Goal: Entertainment & Leisure: Consume media (video, audio)

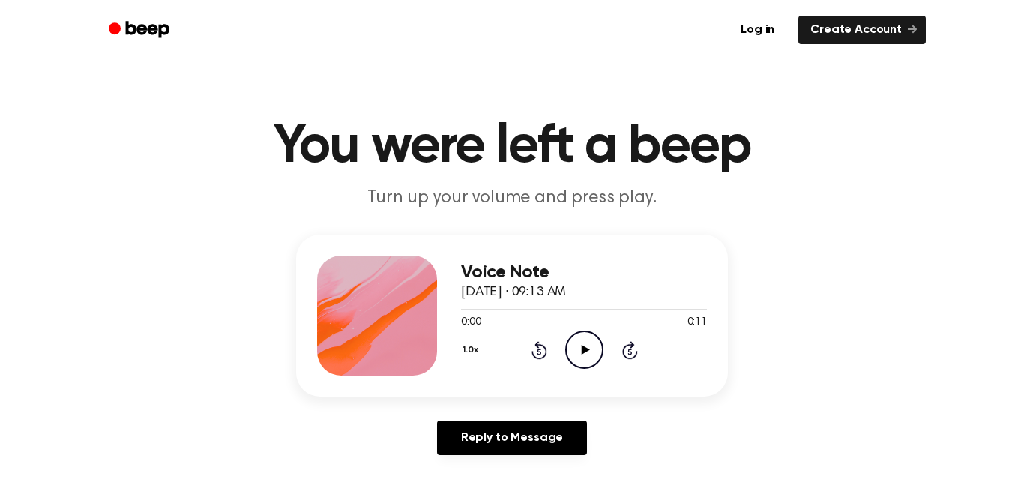
click at [579, 351] on icon "Play Audio" at bounding box center [584, 350] width 38 height 38
click at [576, 360] on icon "Play Audio" at bounding box center [584, 350] width 38 height 38
click at [579, 355] on icon "Play Audio" at bounding box center [584, 350] width 38 height 38
click at [459, 79] on main "You were left a beep Turn up your volume and press play. Voice Note October 3, …" at bounding box center [512, 462] width 1024 height 924
click at [584, 350] on icon at bounding box center [585, 350] width 8 height 10
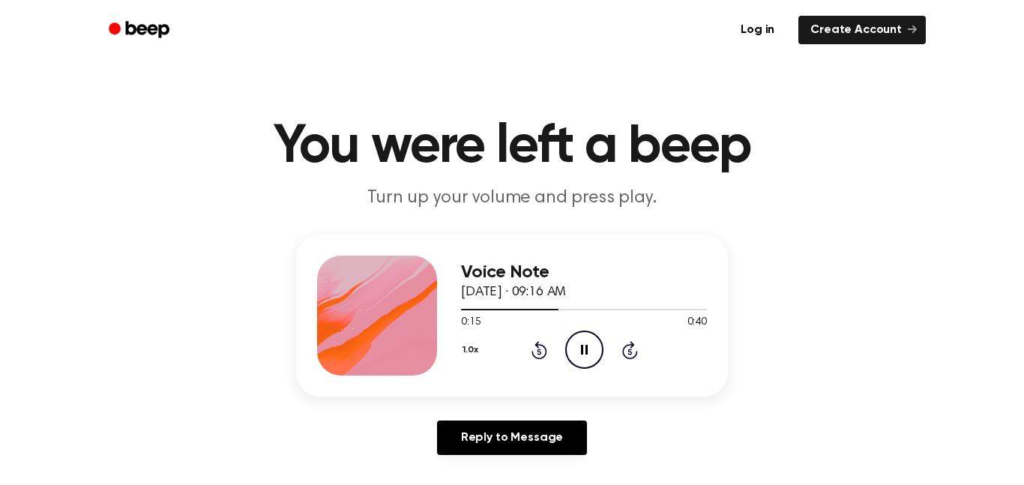
click at [468, 348] on button "1.0x" at bounding box center [472, 349] width 22 height 25
click at [491, 469] on span "1.2x" at bounding box center [485, 468] width 19 height 16
click at [432, 354] on div at bounding box center [377, 316] width 120 height 120
click at [582, 341] on icon "Play Audio" at bounding box center [584, 350] width 38 height 38
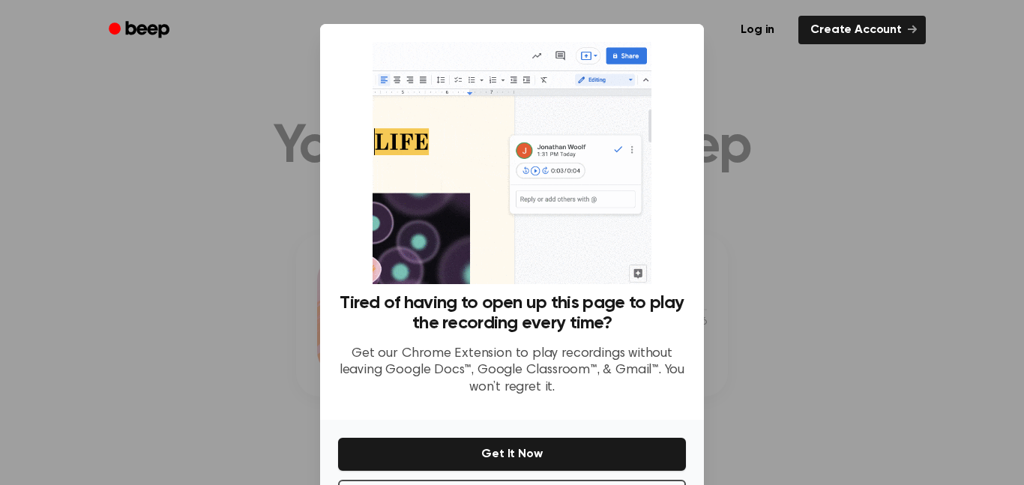
click at [723, 278] on div at bounding box center [512, 242] width 1024 height 485
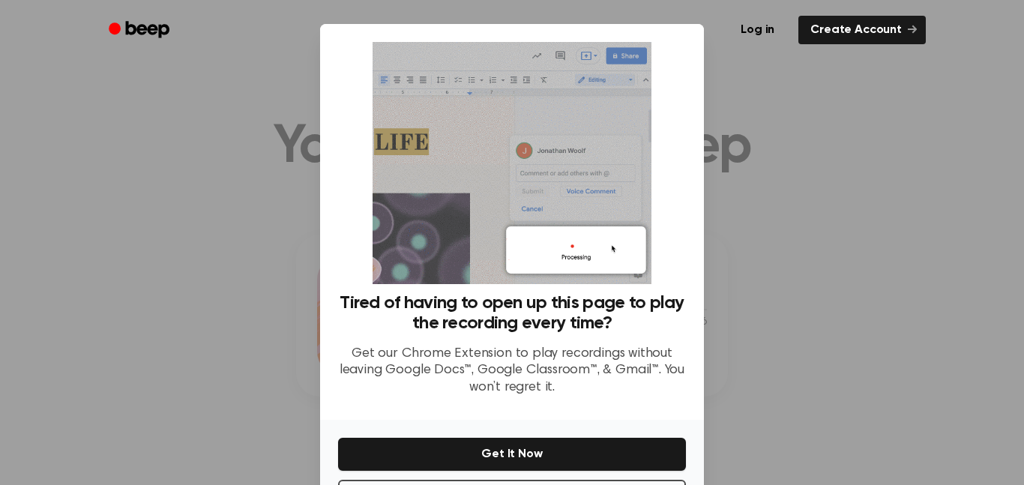
scroll to position [61, 0]
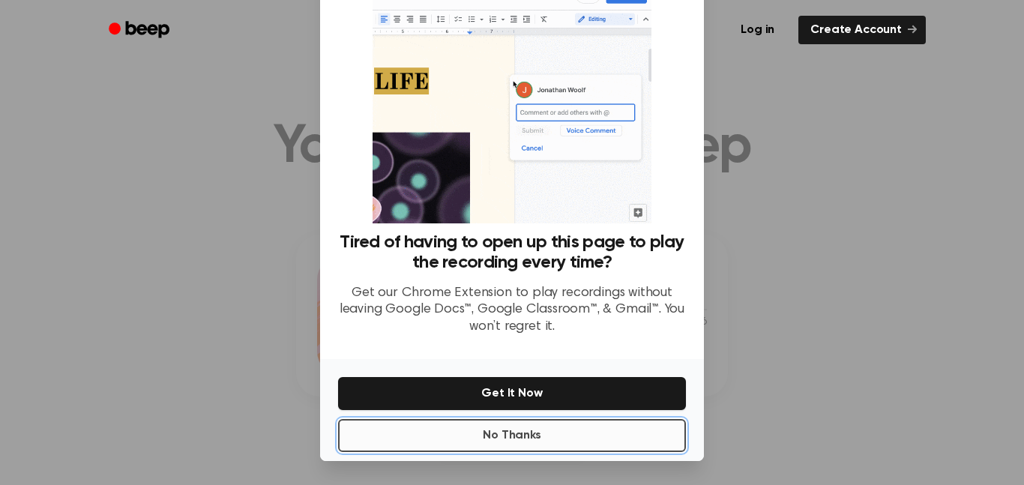
click at [489, 435] on button "No Thanks" at bounding box center [512, 435] width 348 height 33
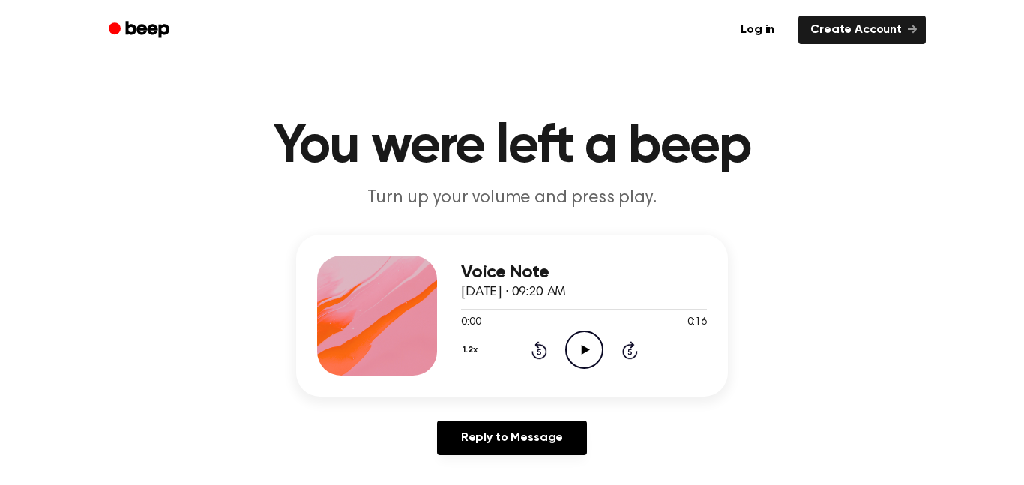
click at [585, 344] on icon "Play Audio" at bounding box center [584, 350] width 38 height 38
click at [589, 350] on icon "Play Audio" at bounding box center [584, 350] width 38 height 38
click at [544, 378] on div "Voice Note October 3, 2023 · 09:24 AM 0:00 0:52 Your browser does not support t…" at bounding box center [512, 316] width 432 height 162
click at [569, 350] on icon "Play Audio" at bounding box center [584, 350] width 38 height 38
click at [581, 361] on icon "Play Audio" at bounding box center [584, 350] width 38 height 38
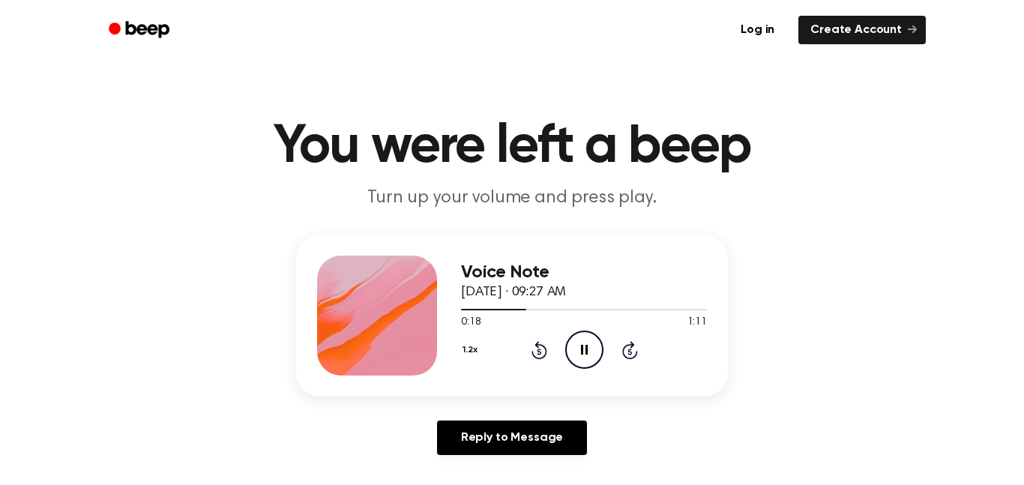
click at [581, 361] on icon "Pause Audio" at bounding box center [584, 350] width 38 height 38
click at [581, 361] on icon "Play Audio" at bounding box center [584, 350] width 38 height 38
click at [593, 343] on icon "Play Audio" at bounding box center [584, 350] width 38 height 38
click at [586, 351] on icon at bounding box center [585, 350] width 8 height 10
click at [550, 353] on div "1.2x Rewind 5 seconds Play Audio Skip 5 seconds" at bounding box center [584, 350] width 246 height 38
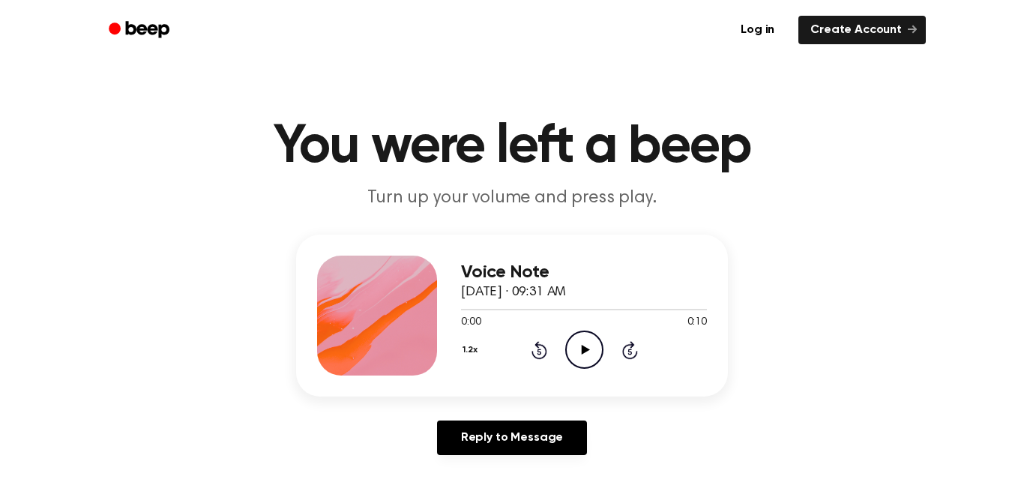
click at [591, 352] on icon "Play Audio" at bounding box center [584, 350] width 38 height 38
click at [631, 356] on icon "Skip 5 seconds" at bounding box center [629, 349] width 16 height 19
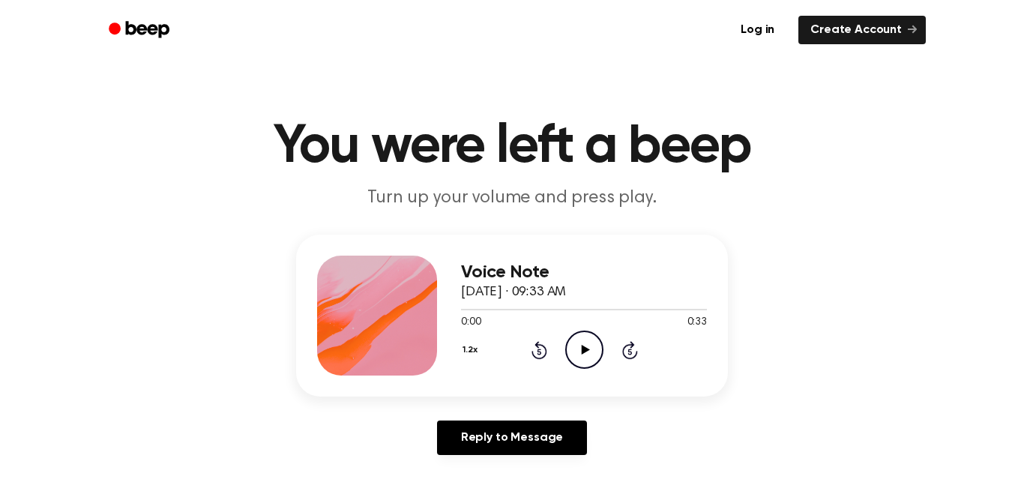
click at [598, 346] on icon "Play Audio" at bounding box center [584, 350] width 38 height 38
drag, startPoint x: 515, startPoint y: 320, endPoint x: 702, endPoint y: 310, distance: 186.9
click at [702, 310] on div "0:06 0:33 Your browser does not support the [object Object] element." at bounding box center [584, 317] width 246 height 28
click at [590, 351] on icon "Play Audio" at bounding box center [584, 350] width 38 height 38
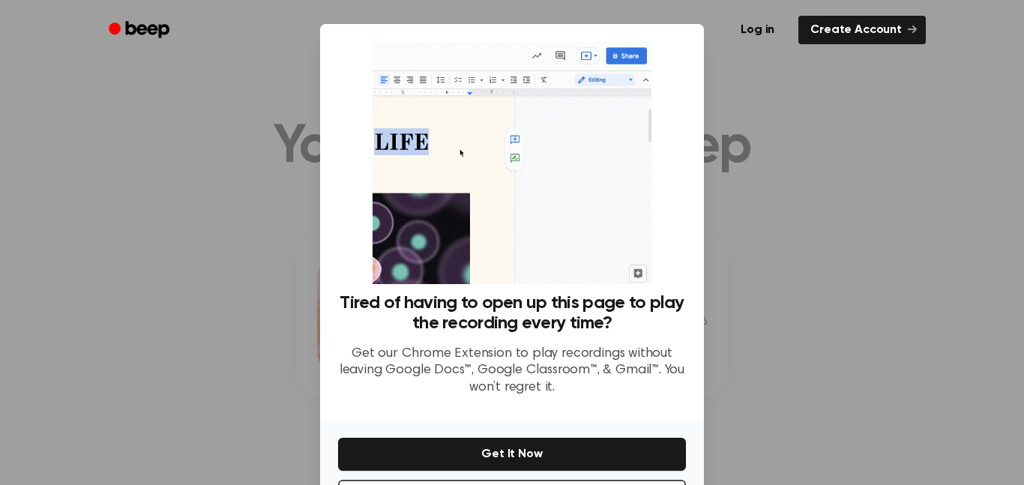
click at [808, 235] on div at bounding box center [512, 242] width 1024 height 485
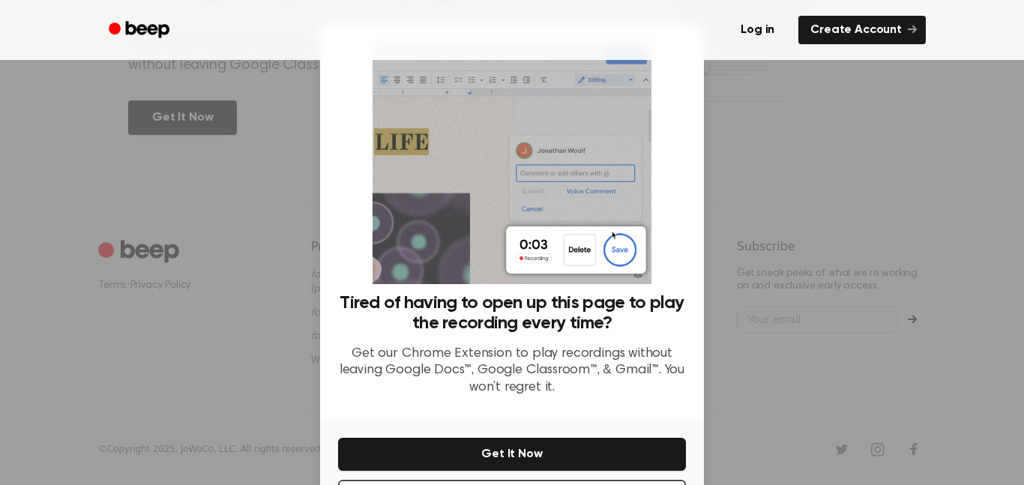
scroll to position [61, 0]
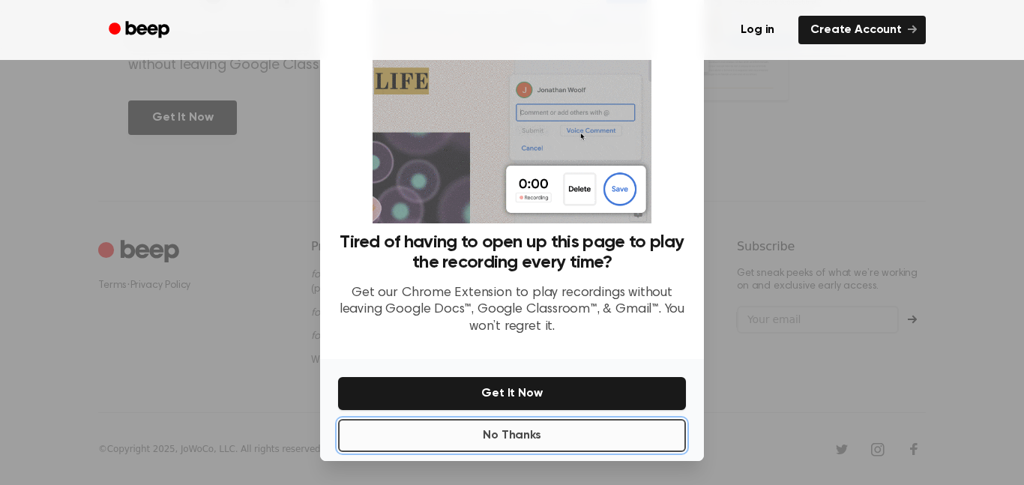
click at [530, 435] on button "No Thanks" at bounding box center [512, 435] width 348 height 33
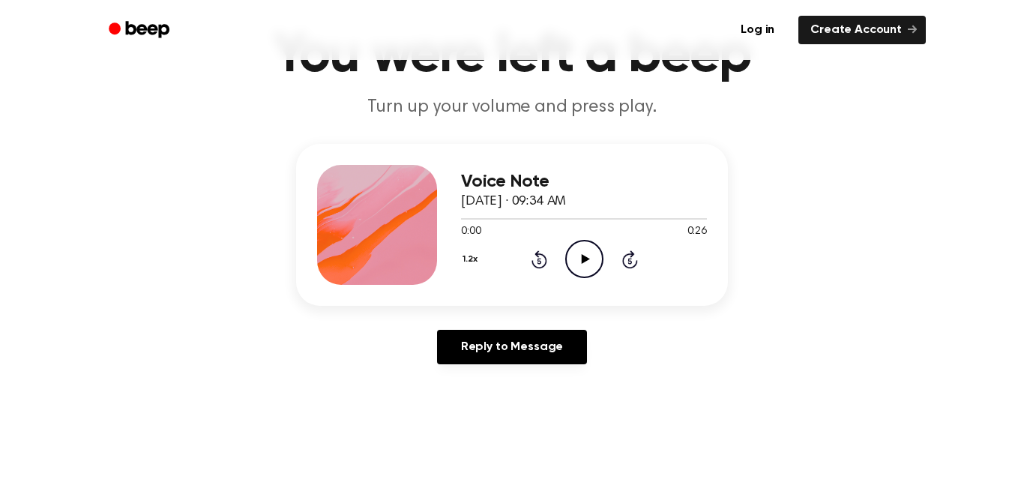
scroll to position [80, 0]
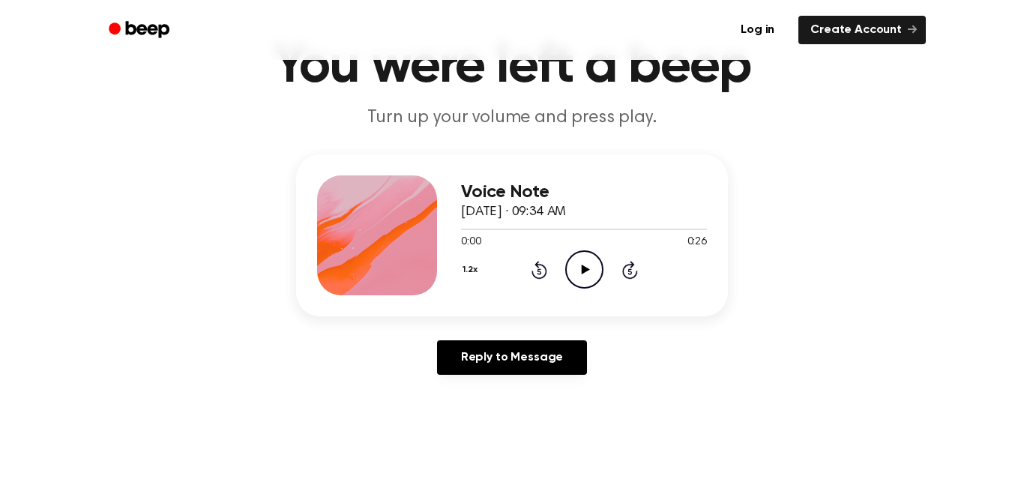
click at [585, 269] on icon at bounding box center [585, 270] width 8 height 10
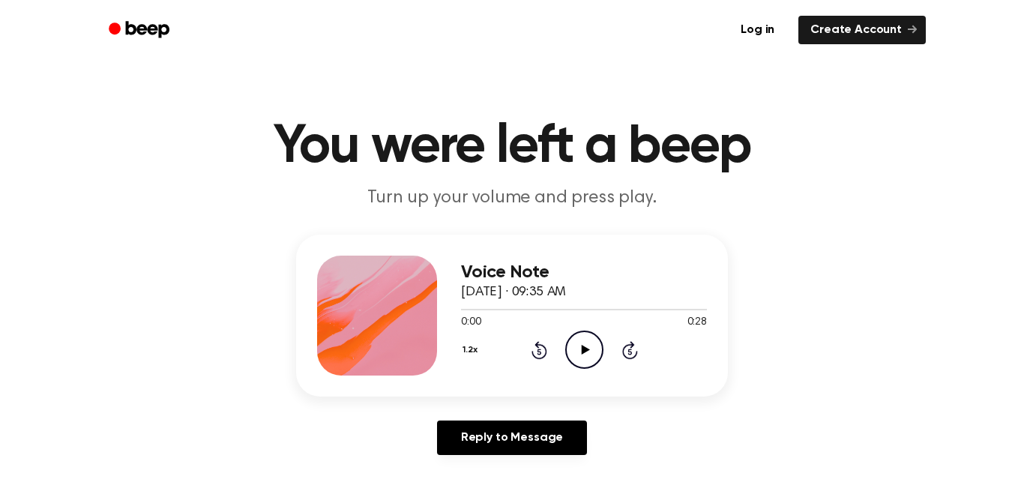
click at [575, 364] on icon "Play Audio" at bounding box center [584, 350] width 38 height 38
drag, startPoint x: 687, startPoint y: 310, endPoint x: 514, endPoint y: 322, distance: 173.5
click at [514, 322] on div "0:28 0:28 Your browser does not support the [object Object] element." at bounding box center [584, 317] width 246 height 28
click at [546, 349] on icon at bounding box center [539, 350] width 16 height 18
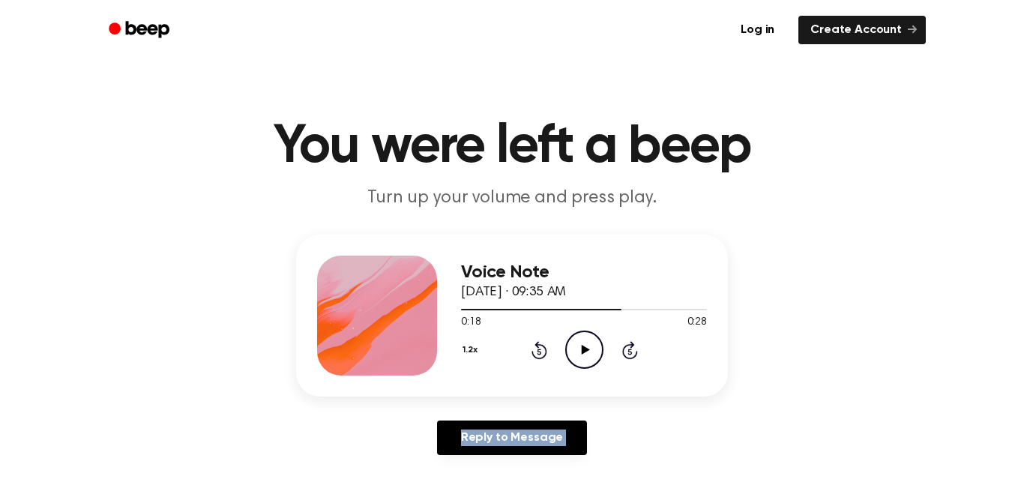
click at [546, 349] on icon at bounding box center [539, 350] width 16 height 18
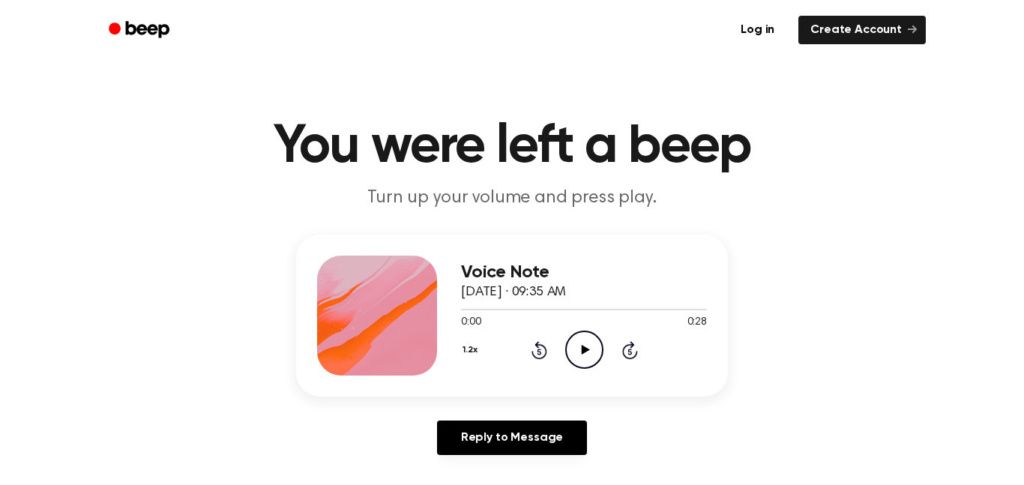
click at [590, 341] on icon "Play Audio" at bounding box center [584, 350] width 38 height 38
click at [578, 343] on icon "Play Audio" at bounding box center [584, 350] width 38 height 38
click at [578, 343] on icon "Pause Audio" at bounding box center [584, 350] width 38 height 38
click at [578, 343] on icon "Play Audio" at bounding box center [584, 350] width 38 height 38
